Goal: Transaction & Acquisition: Purchase product/service

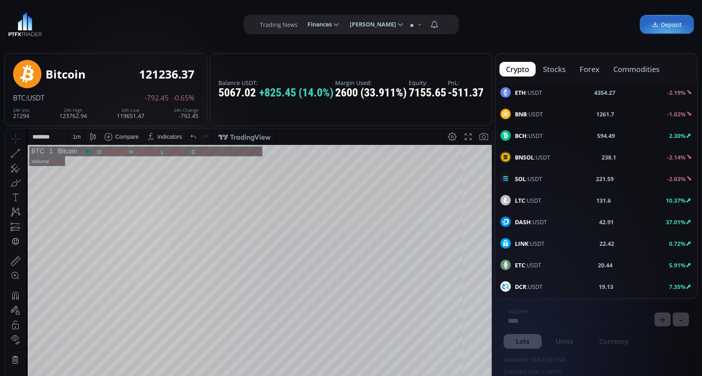
scroll to position [41, 0]
click at [542, 222] on span "DASH :USDT" at bounding box center [531, 222] width 32 height 9
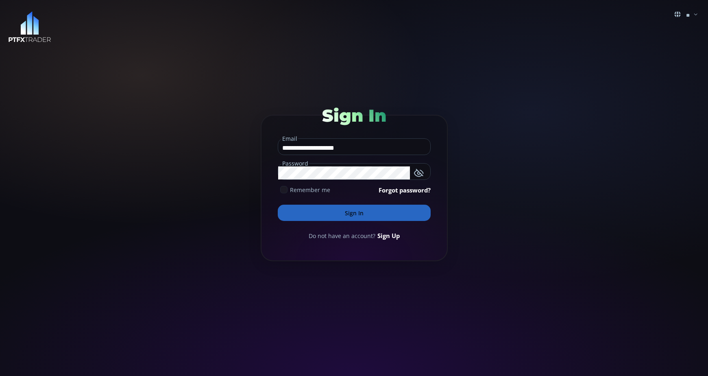
click at [354, 212] on button "Sign In" at bounding box center [354, 212] width 153 height 16
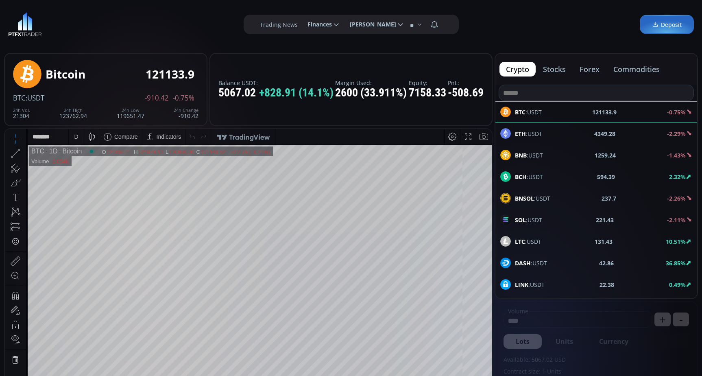
click at [527, 267] on div "DASH :USDT" at bounding box center [523, 262] width 47 height 11
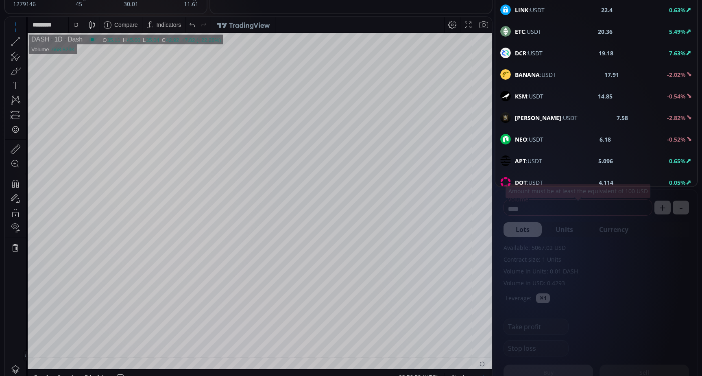
scroll to position [122, 0]
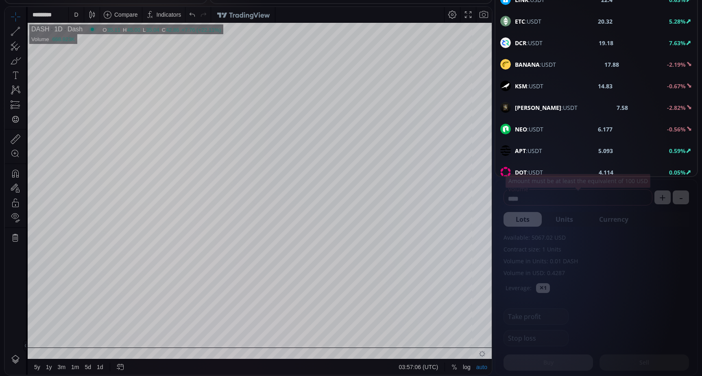
click at [80, 19] on div "D" at bounding box center [76, 14] width 15 height 15
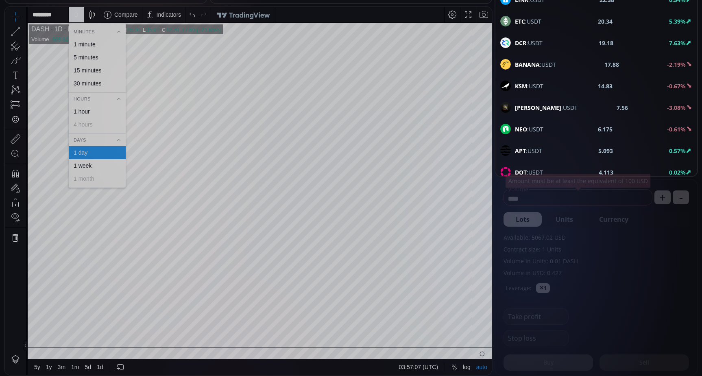
click at [79, 45] on div "1 minute" at bounding box center [85, 44] width 22 height 7
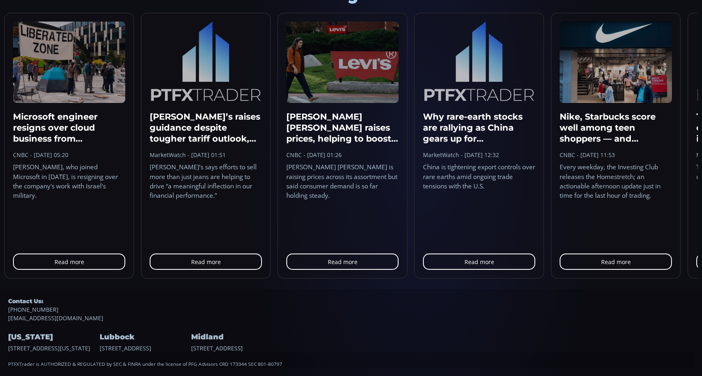
scroll to position [225, 0]
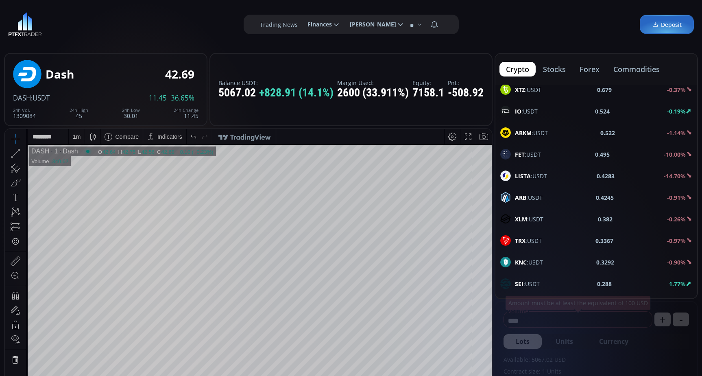
scroll to position [650, 0]
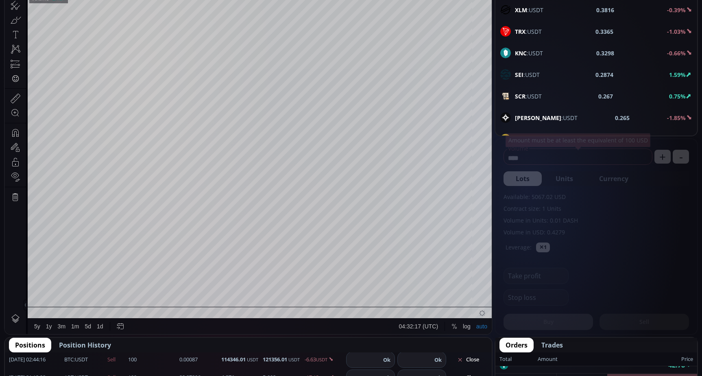
scroll to position [694, 0]
